Goal: Complete application form: Complete application form

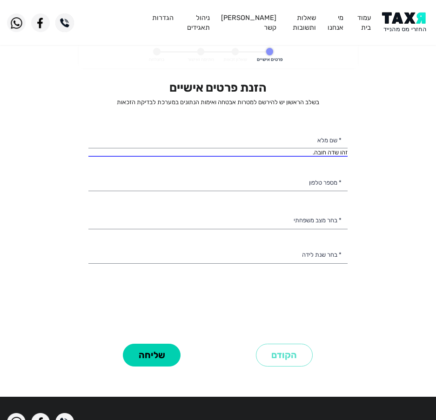
click at [229, 153] on div "זהו שדה חובה. * שם מלא" at bounding box center [217, 143] width 259 height 28
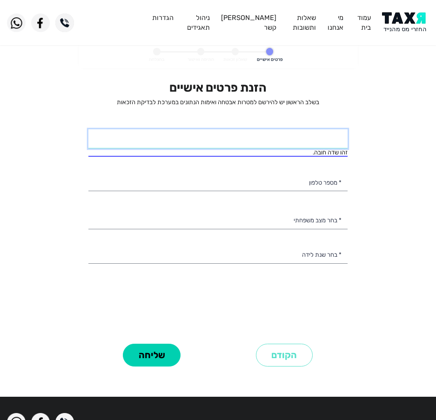
click at [231, 146] on input "* שם מלא" at bounding box center [217, 139] width 259 height 20
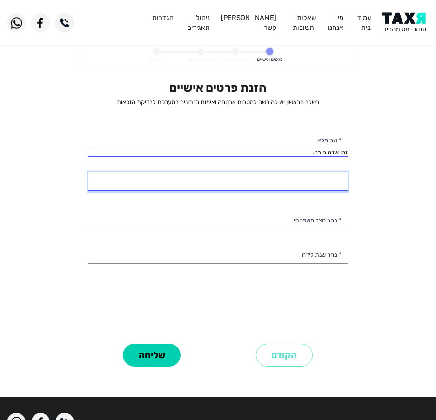
click at [227, 183] on input "* מספר טלפון" at bounding box center [217, 182] width 259 height 20
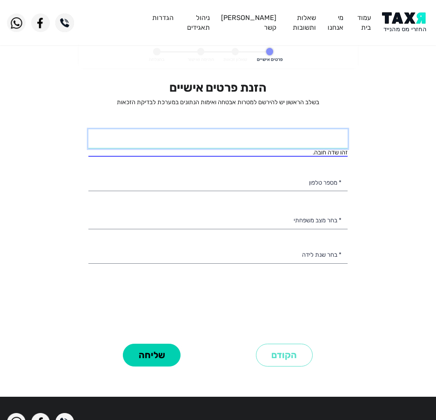
click at [240, 137] on input "* שם מלא" at bounding box center [217, 139] width 259 height 20
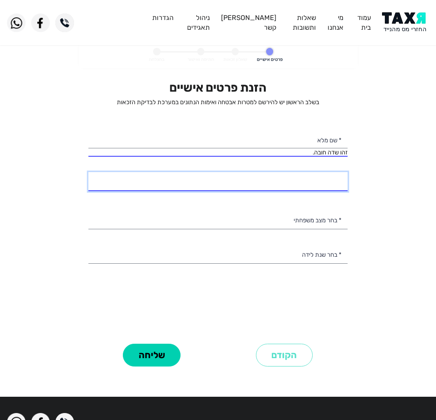
click at [247, 190] on input "* מספר טלפון" at bounding box center [217, 182] width 259 height 20
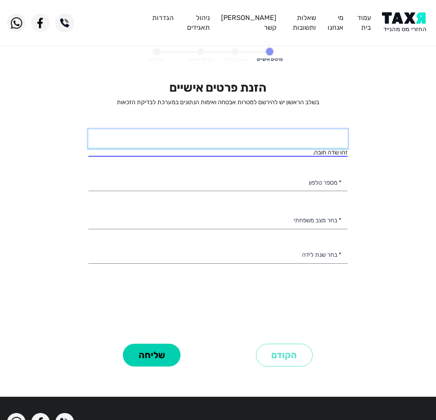
click at [265, 141] on input "* שם מלא" at bounding box center [217, 139] width 259 height 20
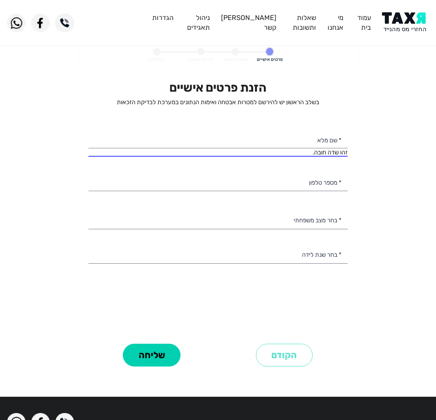
click at [205, 195] on div "הזנת פרטים אישיים בשלב הראשון יש להירשם למטרות אבטחה ואימות הנתונים במערכת לבדי…" at bounding box center [217, 211] width 259 height 261
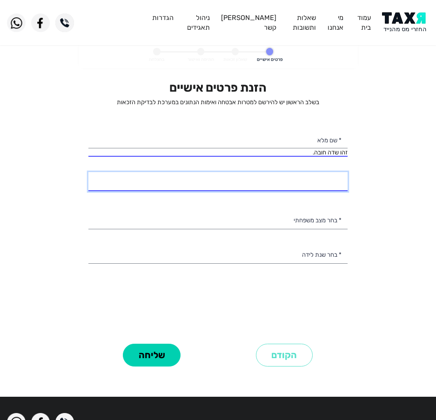
click at [226, 180] on input "* מספר טלפון" at bounding box center [217, 182] width 259 height 20
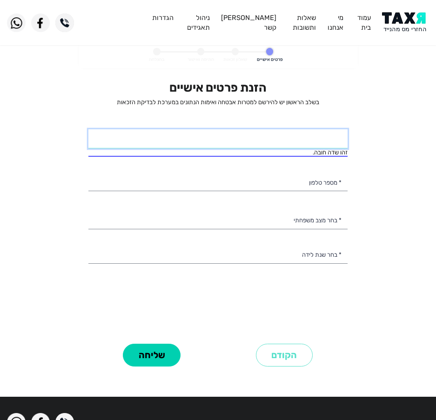
click at [294, 135] on input "* שם מלא" at bounding box center [217, 139] width 259 height 20
click at [257, 134] on input "* שם מלא" at bounding box center [217, 139] width 259 height 20
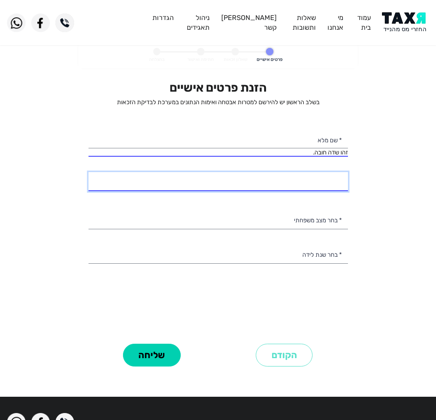
click at [275, 186] on input "* מספר טלפון" at bounding box center [217, 182] width 259 height 20
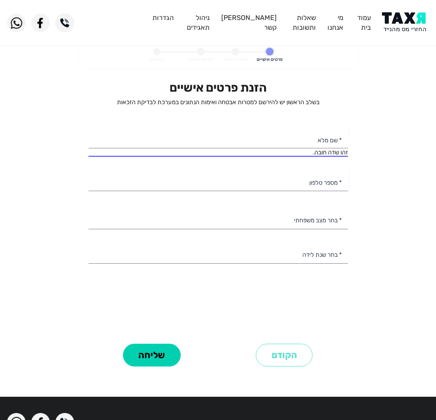
click at [266, 125] on div "הזנת פרטים אישיים בשלב הראשון יש להירשם למטרות אבטחה ואימות הנתונים במערכת לבדי…" at bounding box center [217, 211] width 259 height 261
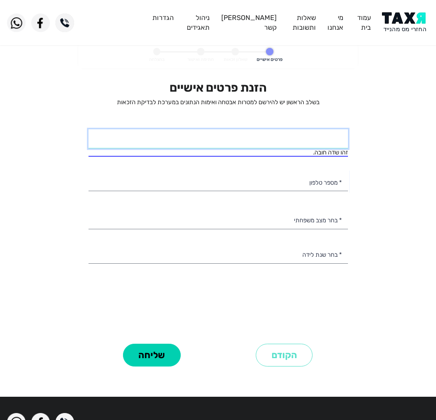
click at [264, 133] on input "* שם מלא" at bounding box center [217, 139] width 259 height 20
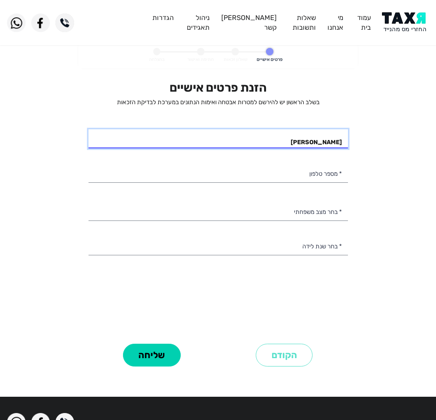
type input "[PERSON_NAME]"
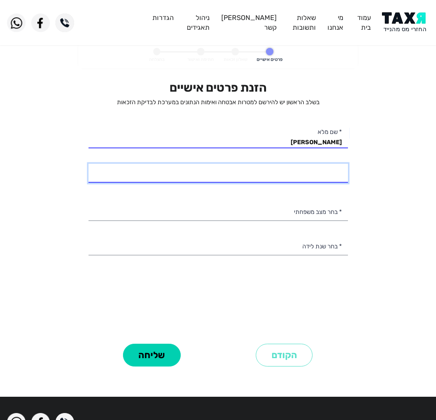
click at [314, 176] on input "* מספר טלפון" at bounding box center [217, 174] width 259 height 20
click at [293, 177] on input "* מספר טלפון" at bounding box center [217, 174] width 259 height 20
type input "052-6775991"
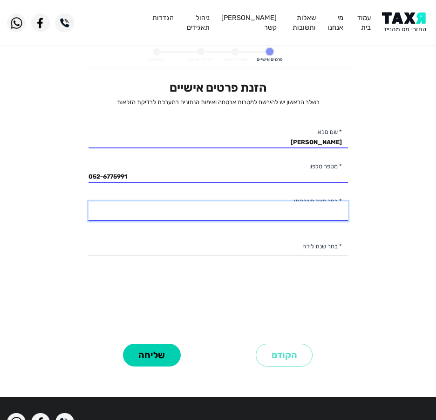
click at [324, 212] on select "רווק/ה נשוי/[PERSON_NAME]/ה אלמן/נה" at bounding box center [217, 212] width 259 height 20
select select "1: Single"
click at [88, 202] on select "רווק/ה נשוי/[PERSON_NAME]/ה אלמן/נה" at bounding box center [217, 212] width 259 height 20
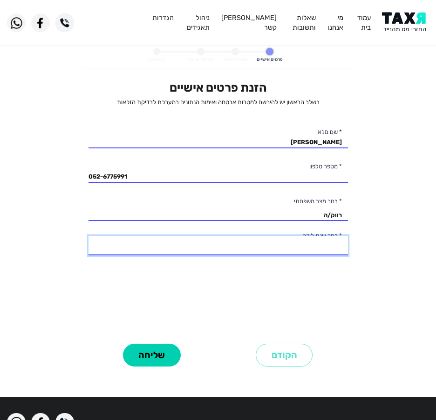
click at [328, 248] on select "2003 2002 2001 2000 1999 1998 1997 1996 1995 1994 1993 1992 1991 1990 1989 1988…" at bounding box center [217, 246] width 259 height 20
click at [88, 236] on select "2003 2002 2001 2000 1999 1998 1997 1996 1995 1994 1993 1992 1991 1990 1989 1988…" at bounding box center [217, 246] width 259 height 20
click at [310, 249] on select "2003 2002 2001 2000 1999 1998 1997 1996 1995 1994 1993 1992 1991 1990 1989 1988…" at bounding box center [217, 246] width 259 height 20
select select "1: 2003"
click at [88, 236] on select "2003 2002 2001 2000 1999 1998 1997 1996 1995 1994 1993 1992 1991 1990 1989 1988…" at bounding box center [217, 246] width 259 height 20
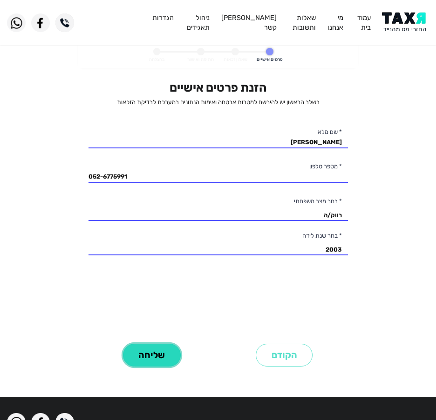
click at [152, 357] on button "שליחה" at bounding box center [152, 355] width 58 height 23
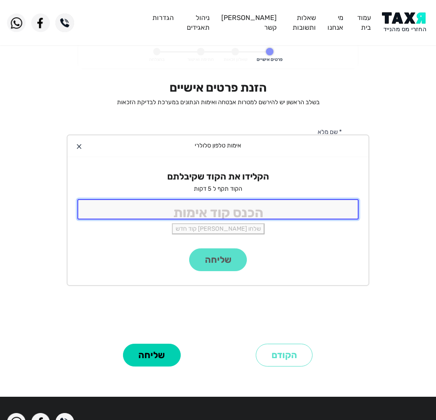
click at [254, 211] on input "tel" at bounding box center [217, 209] width 281 height 20
type input "9988"
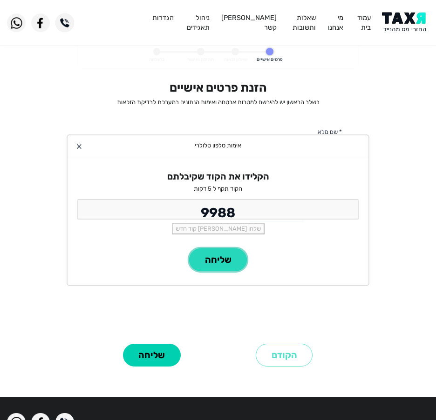
click at [218, 266] on button "שליחה" at bounding box center [218, 260] width 58 height 23
